Goal: Information Seeking & Learning: Learn about a topic

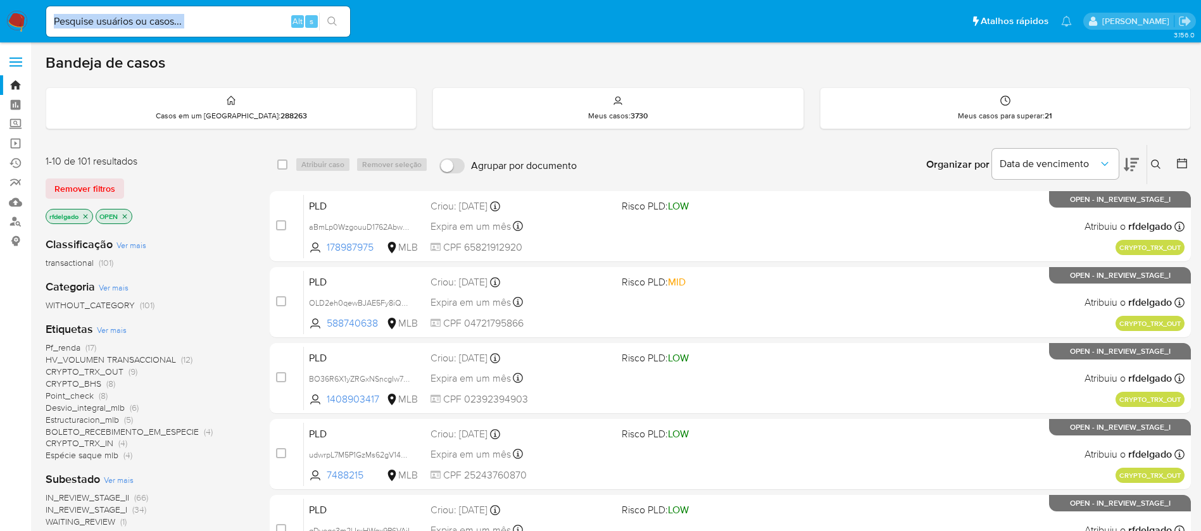
click at [260, 29] on div "Alt s" at bounding box center [198, 21] width 304 height 30
click at [183, 22] on input at bounding box center [198, 21] width 304 height 16
click at [196, 26] on input at bounding box center [198, 21] width 304 height 16
click at [254, 16] on input at bounding box center [198, 21] width 304 height 16
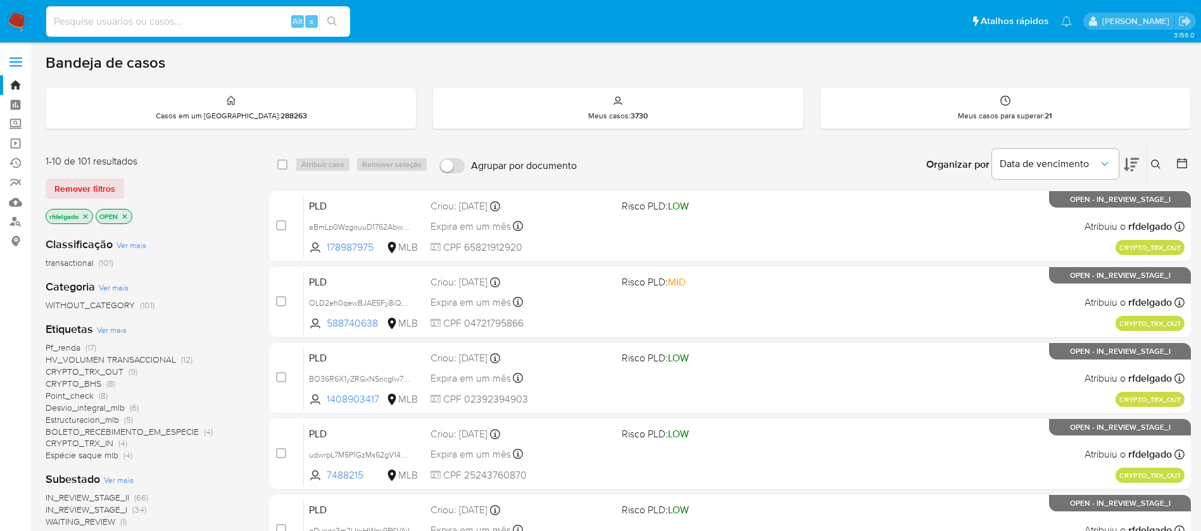
paste input "MVXl9psuQirPZXTv1WQxNWHt"
type input "MVXl9psuQirPZXTv1WQxNWHt"
click at [330, 23] on icon "search-icon" at bounding box center [331, 20] width 9 height 9
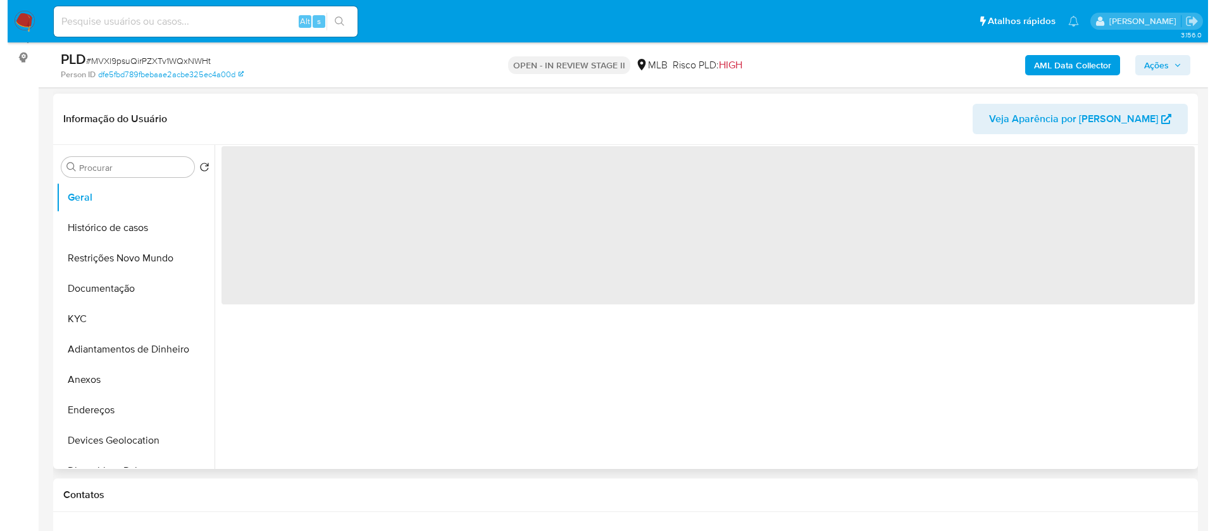
scroll to position [190, 0]
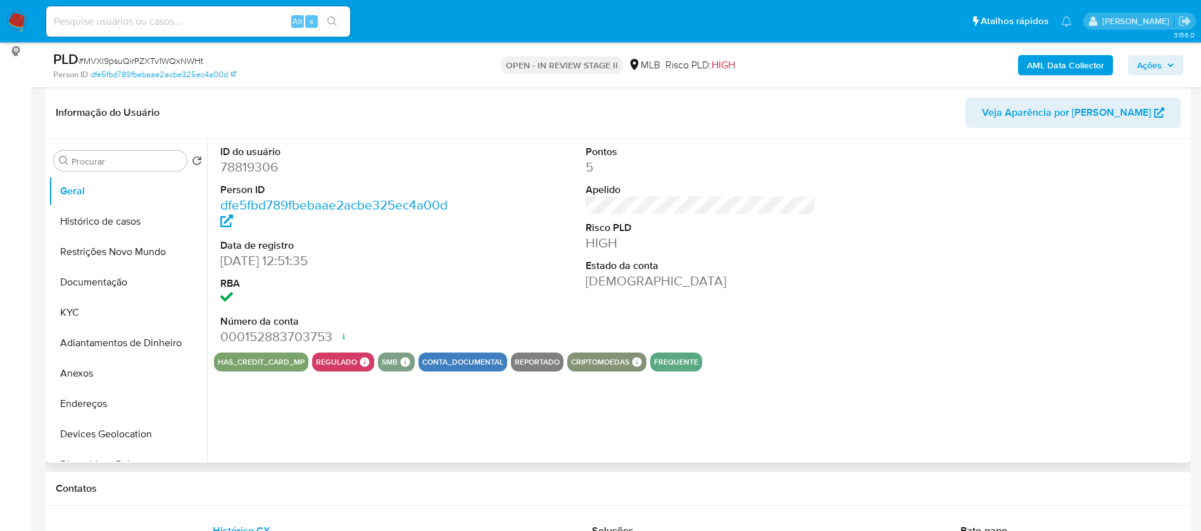
select select "10"
click at [89, 230] on button "Histórico de casos" at bounding box center [123, 221] width 148 height 30
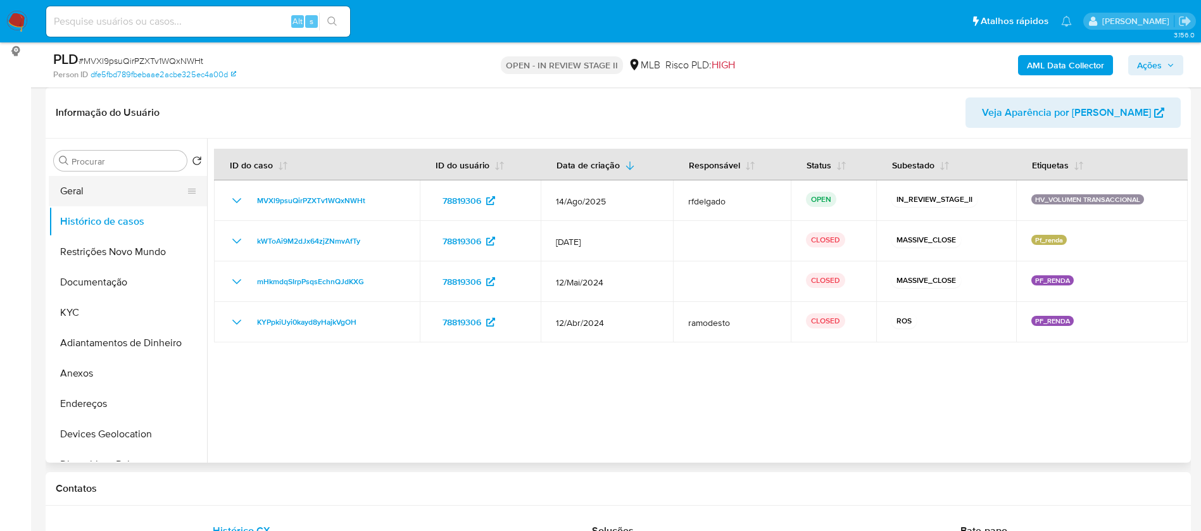
click at [85, 196] on button "Geral" at bounding box center [123, 191] width 148 height 30
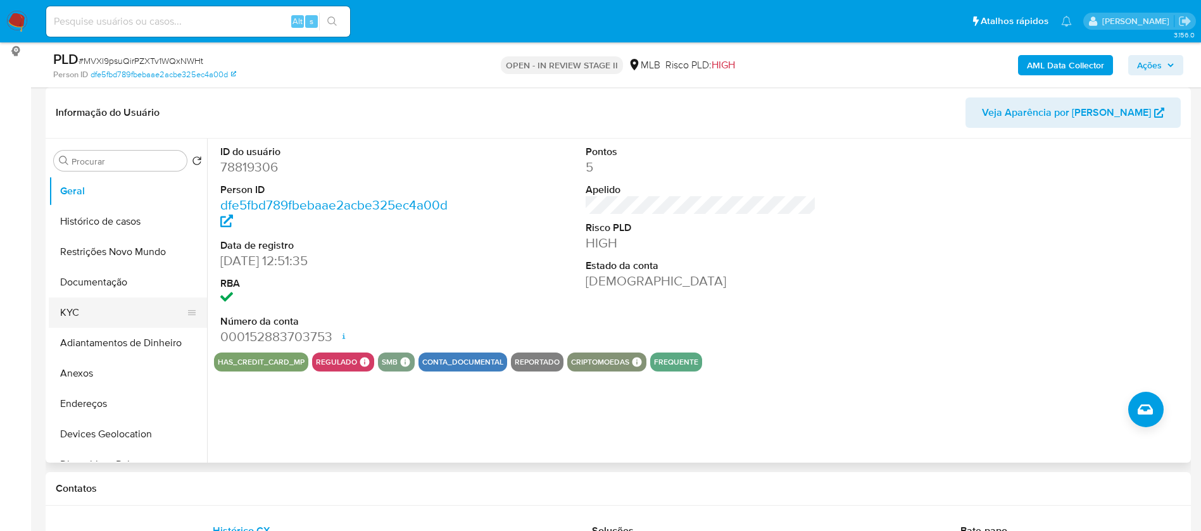
click at [106, 315] on button "KYC" at bounding box center [123, 312] width 148 height 30
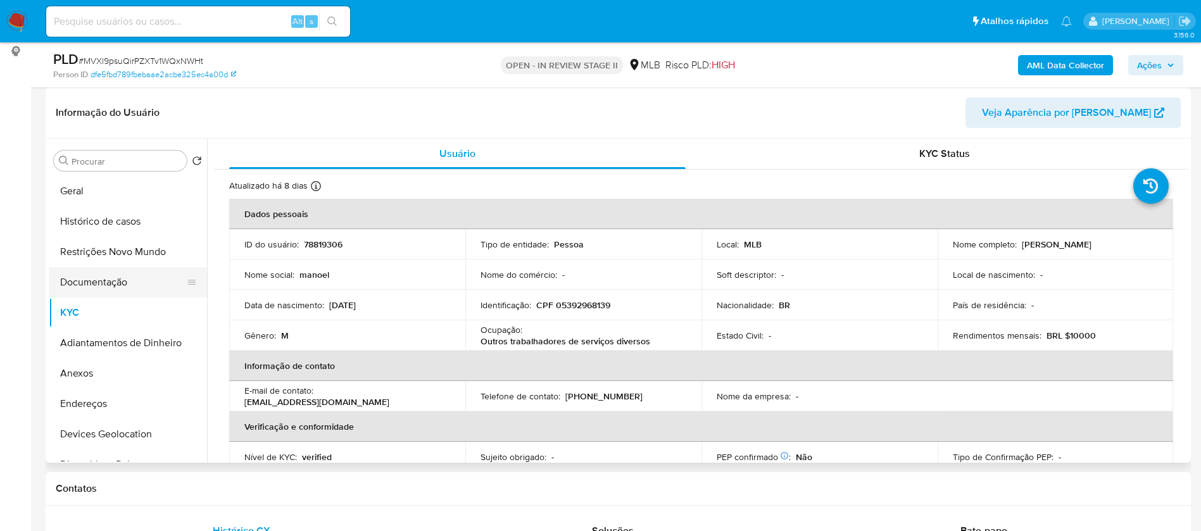
click at [85, 278] on button "Documentação" at bounding box center [123, 282] width 148 height 30
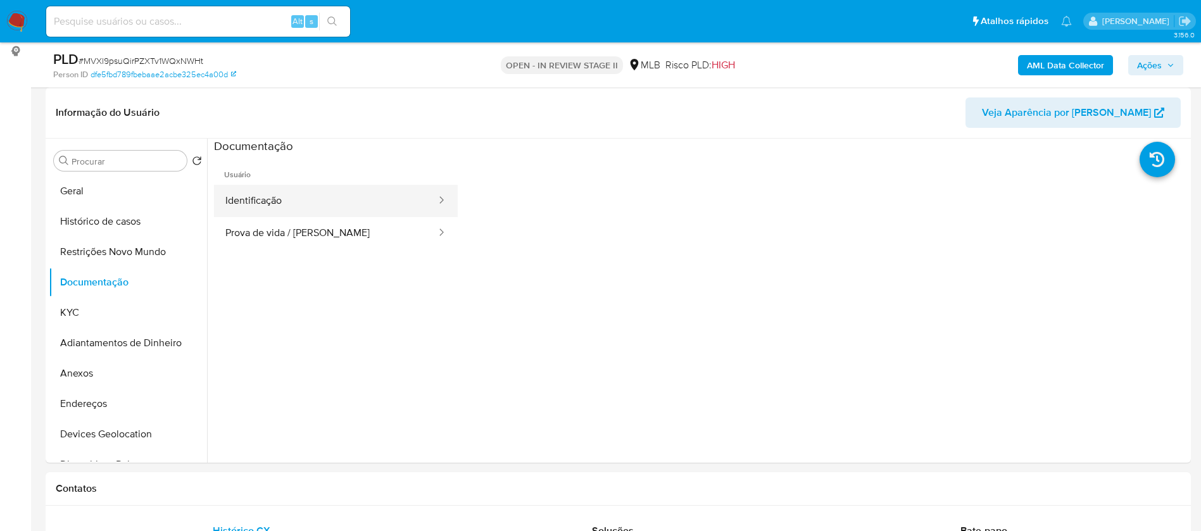
click at [310, 193] on button "Identificação" at bounding box center [325, 201] width 223 height 32
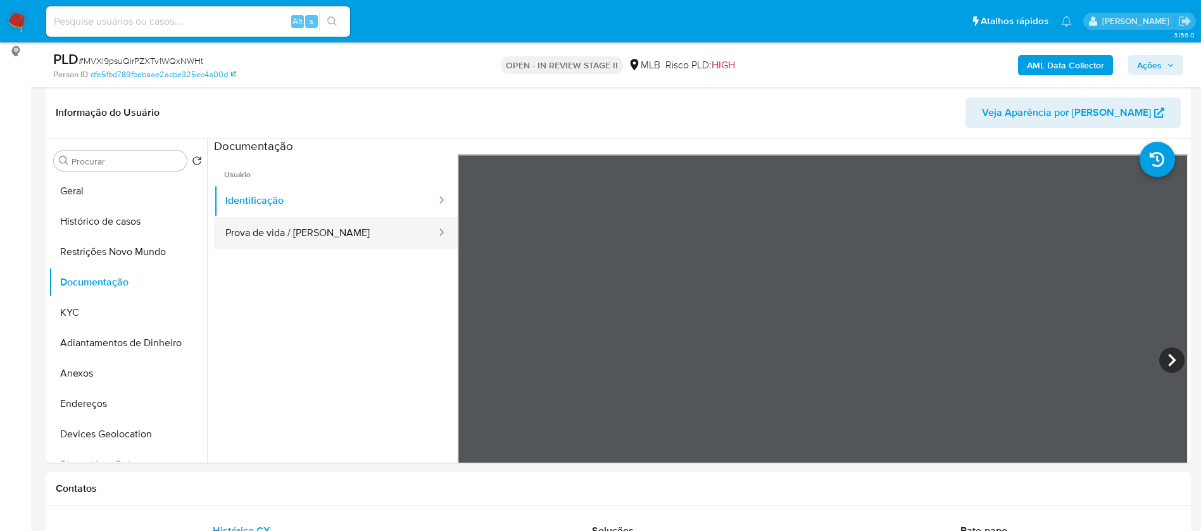
click at [322, 239] on button "Prova de vida / [PERSON_NAME]" at bounding box center [325, 233] width 223 height 32
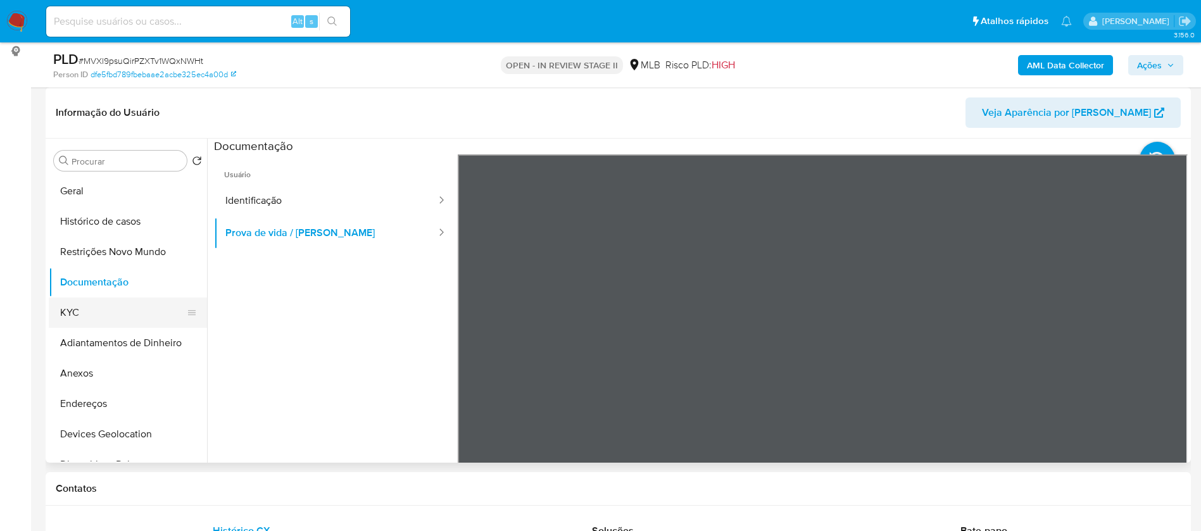
click at [97, 302] on button "KYC" at bounding box center [123, 312] width 148 height 30
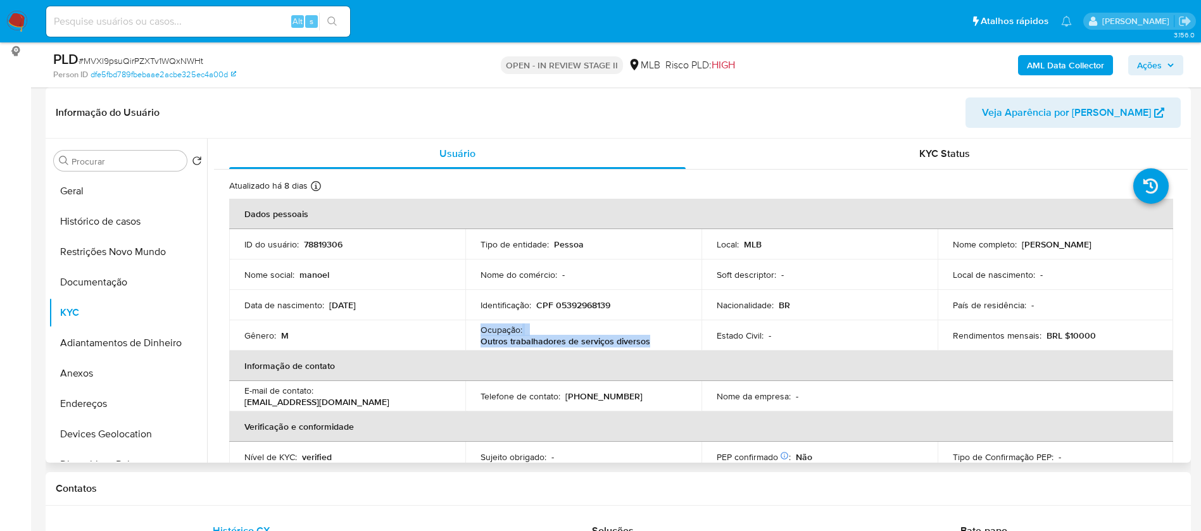
drag, startPoint x: 649, startPoint y: 341, endPoint x: 477, endPoint y: 330, distance: 172.5
click at [477, 330] on td "Ocupação : Outros trabalhadores de serviços diversos" at bounding box center [583, 335] width 236 height 30
copy div "Ocupação : Outros trabalhadores de serviços diversos"
click at [1050, 66] on b "AML Data Collector" at bounding box center [1065, 65] width 77 height 20
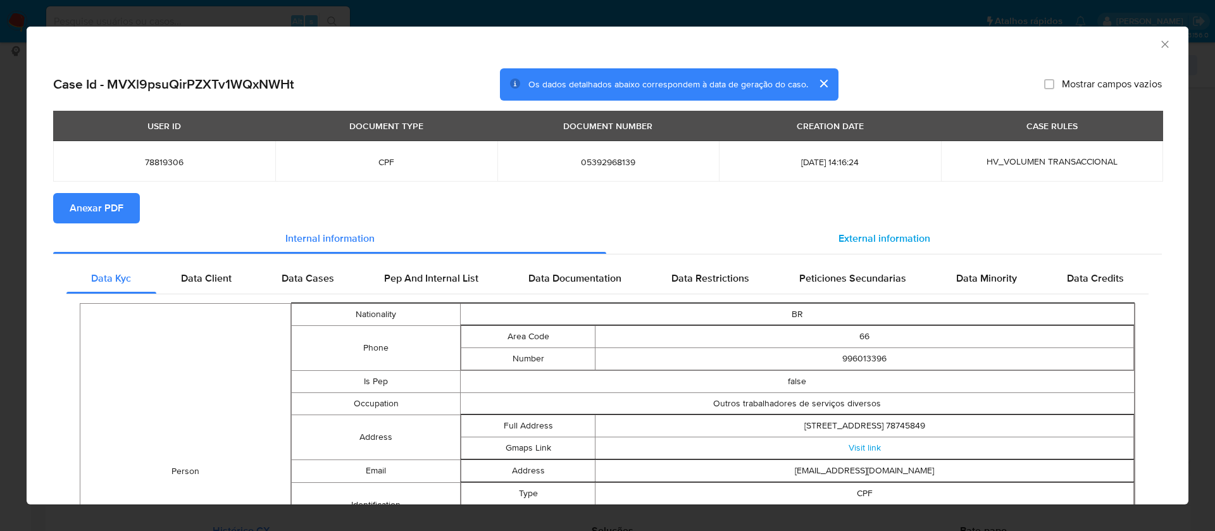
click at [889, 237] on span "External information" at bounding box center [885, 238] width 92 height 15
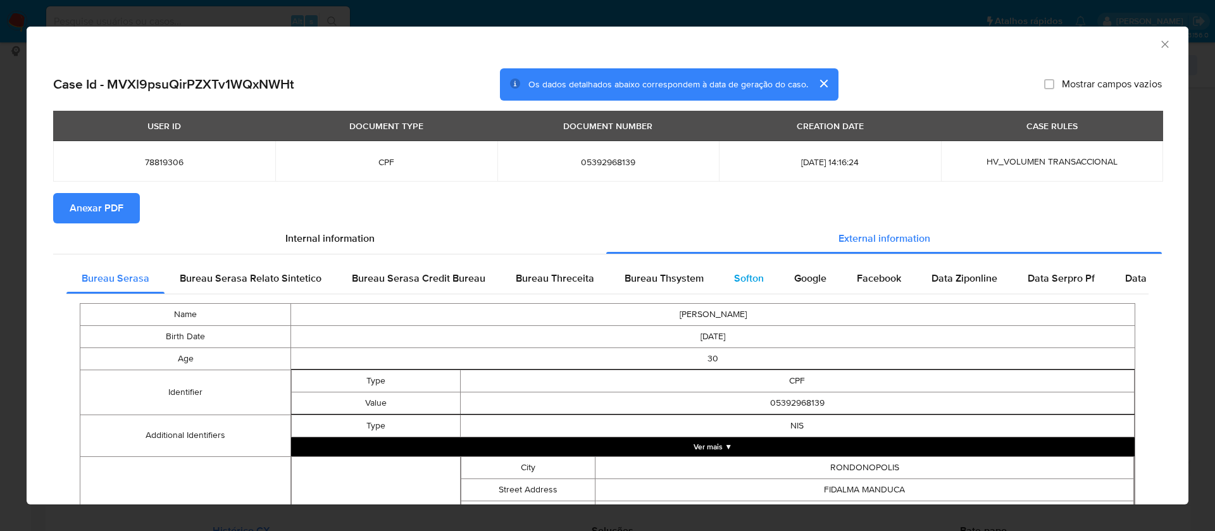
click at [729, 280] on div "Softon" at bounding box center [749, 278] width 60 height 30
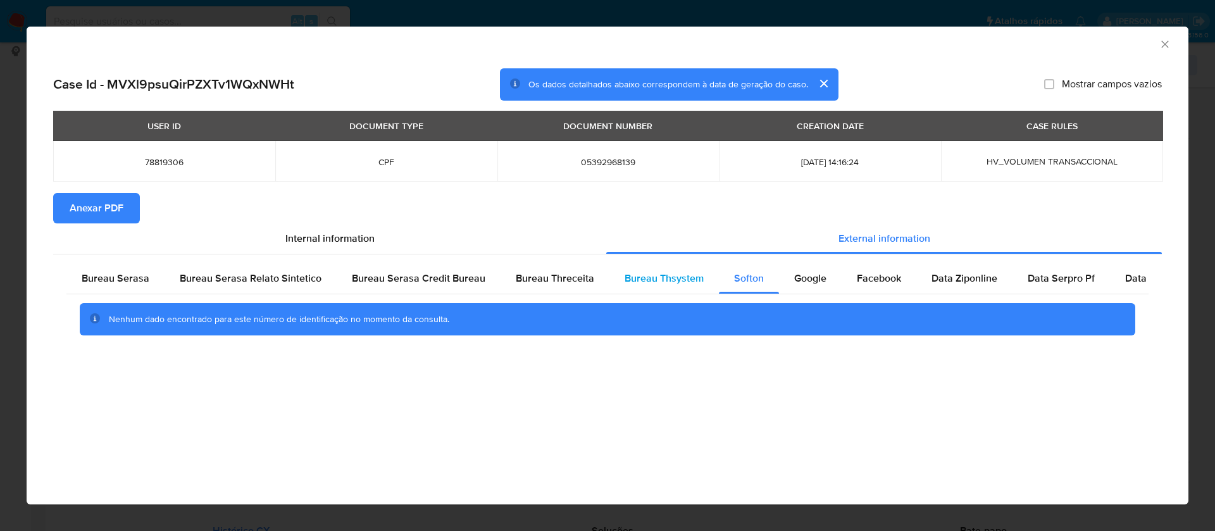
click at [673, 280] on span "Bureau Thsystem" at bounding box center [664, 278] width 79 height 15
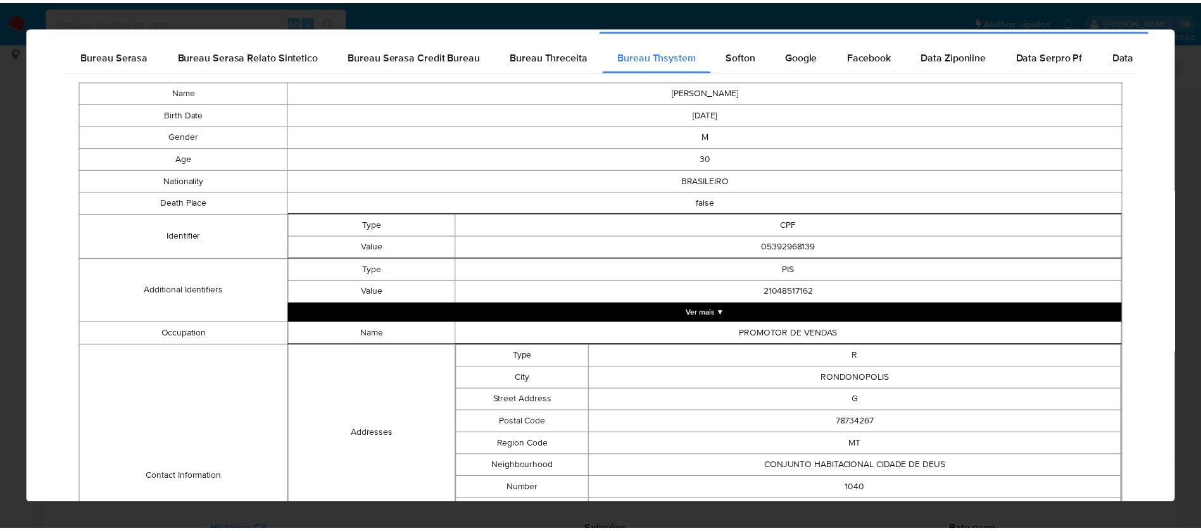
scroll to position [0, 0]
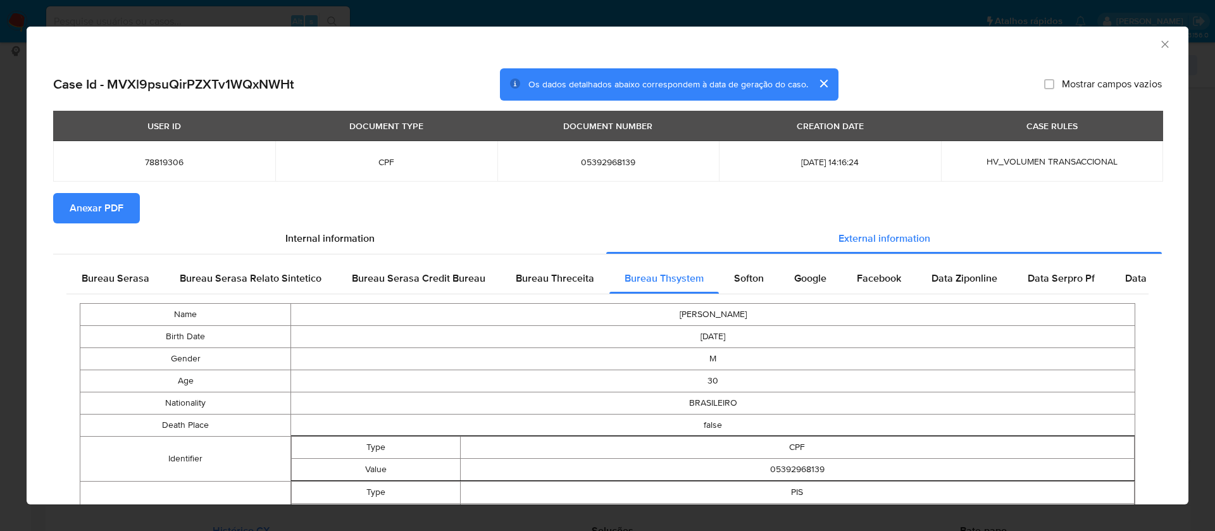
click at [85, 213] on span "Anexar PDF" at bounding box center [97, 208] width 54 height 28
click at [1159, 40] on icon "Fechar a janela" at bounding box center [1165, 44] width 13 height 13
